Goal: Download file/media

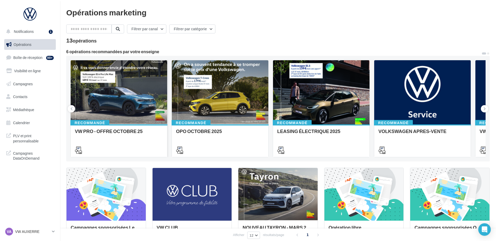
click at [141, 92] on div at bounding box center [119, 92] width 97 height 65
click at [221, 90] on div at bounding box center [220, 92] width 97 height 65
click at [136, 92] on div at bounding box center [119, 92] width 97 height 65
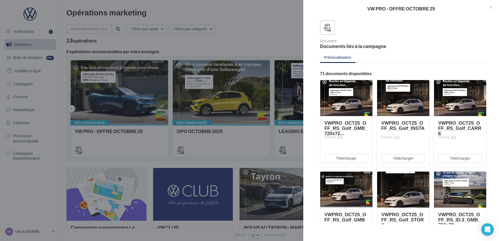
scroll to position [26, 0]
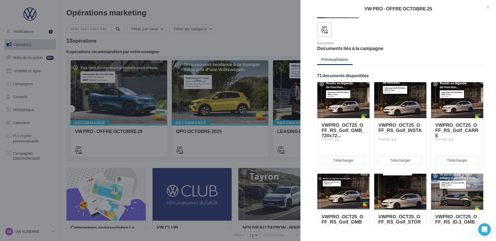
click at [282, 128] on div at bounding box center [248, 120] width 496 height 241
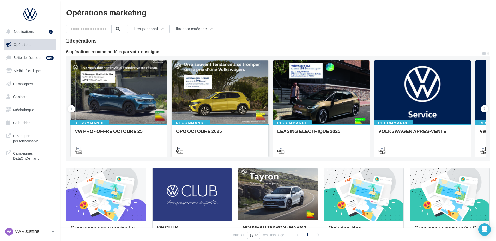
click at [228, 87] on div at bounding box center [220, 92] width 97 height 65
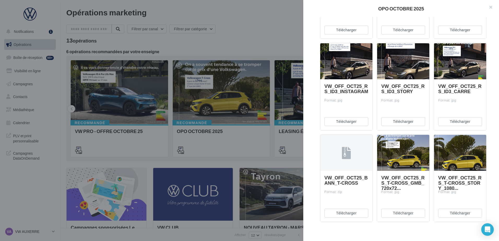
scroll to position [0, 0]
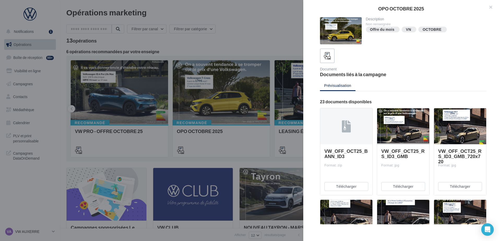
click at [241, 91] on div at bounding box center [249, 120] width 499 height 241
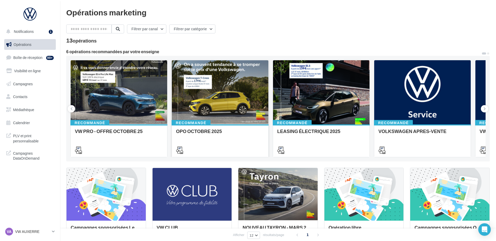
click at [233, 77] on div at bounding box center [220, 92] width 97 height 65
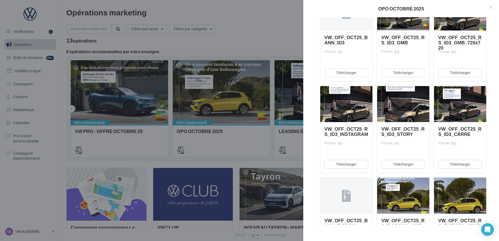
scroll to position [104, 0]
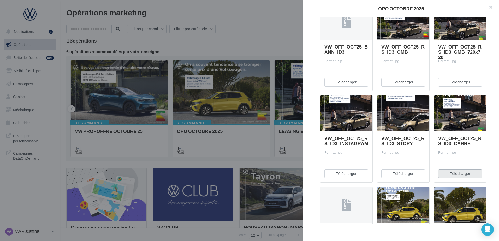
click at [449, 172] on button "Télécharger" at bounding box center [460, 173] width 44 height 9
click at [316, 5] on div "OPO OCTOBRE 2025" at bounding box center [401, 8] width 196 height 17
click at [257, 7] on div at bounding box center [249, 120] width 499 height 241
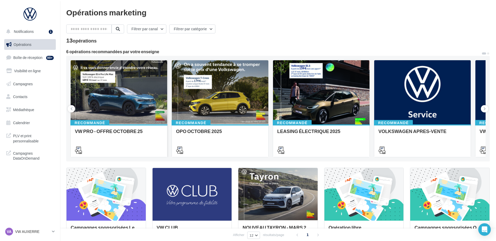
click at [140, 83] on div at bounding box center [119, 92] width 97 height 65
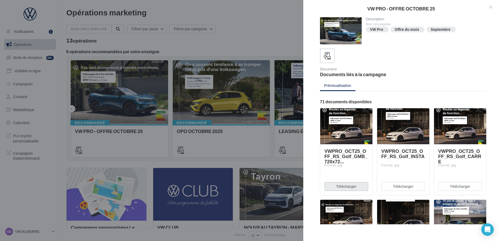
click at [362, 186] on button "Télécharger" at bounding box center [346, 186] width 44 height 9
click at [475, 52] on div at bounding box center [403, 56] width 166 height 15
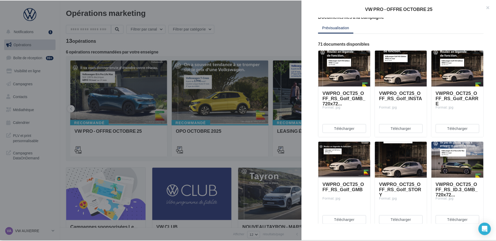
scroll to position [52, 0]
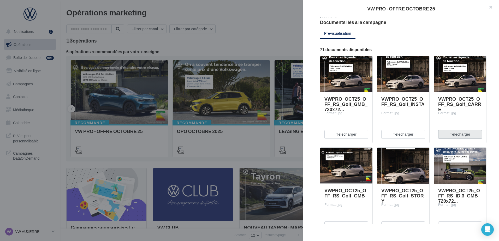
click at [463, 133] on button "Télécharger" at bounding box center [460, 134] width 44 height 9
click at [212, 46] on div at bounding box center [249, 120] width 499 height 241
